Goal: Book appointment/travel/reservation

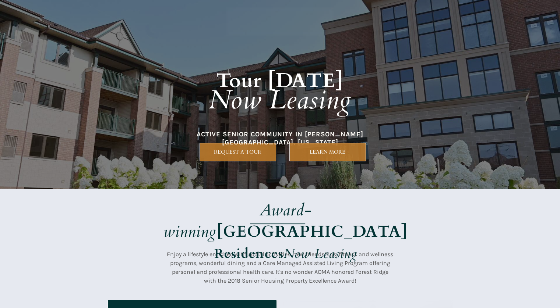
click at [231, 139] on div at bounding box center [279, 94] width 345 height 189
click at [265, 165] on div at bounding box center [279, 94] width 345 height 189
click at [327, 134] on h1 "Tour [DATE] Now Leasing" at bounding box center [280, 84] width 315 height 107
click at [217, 126] on h1 "Tour [DATE] Now Leasing" at bounding box center [280, 84] width 315 height 107
click at [259, 197] on div at bounding box center [279, 244] width 345 height 111
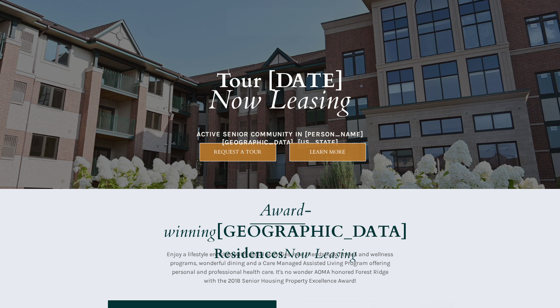
click at [379, 221] on strong "[GEOGRAPHIC_DATA]" at bounding box center [311, 232] width 191 height 22
click at [230, 204] on em "Award-winning" at bounding box center [237, 221] width 148 height 43
click at [268, 151] on span "REQUEST A TOUR" at bounding box center [238, 152] width 76 height 6
click at [212, 171] on div at bounding box center [279, 94] width 345 height 189
click at [351, 179] on div at bounding box center [279, 94] width 345 height 189
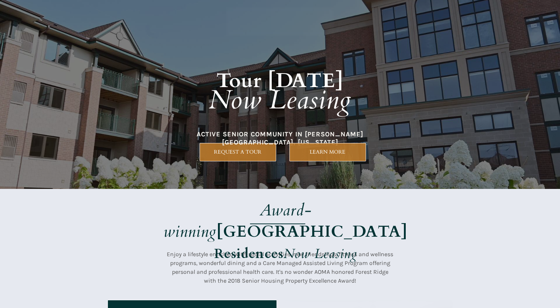
click at [273, 209] on em "Award-winning" at bounding box center [237, 221] width 148 height 43
click at [288, 199] on span "Award-winning" at bounding box center [237, 220] width 148 height 45
click at [357, 161] on link "LEARN MORE" at bounding box center [327, 152] width 77 height 18
